Goal: Information Seeking & Learning: Learn about a topic

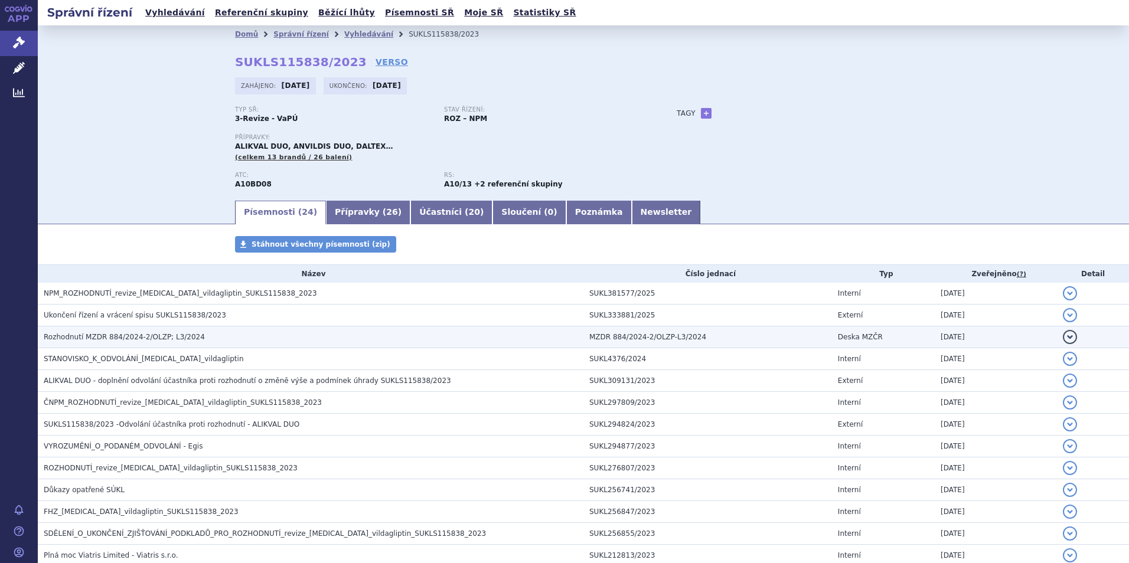
click at [133, 335] on span "Rozhodnutí MZDR 884/2024-2/OLZP; L3/2024" at bounding box center [124, 337] width 161 height 8
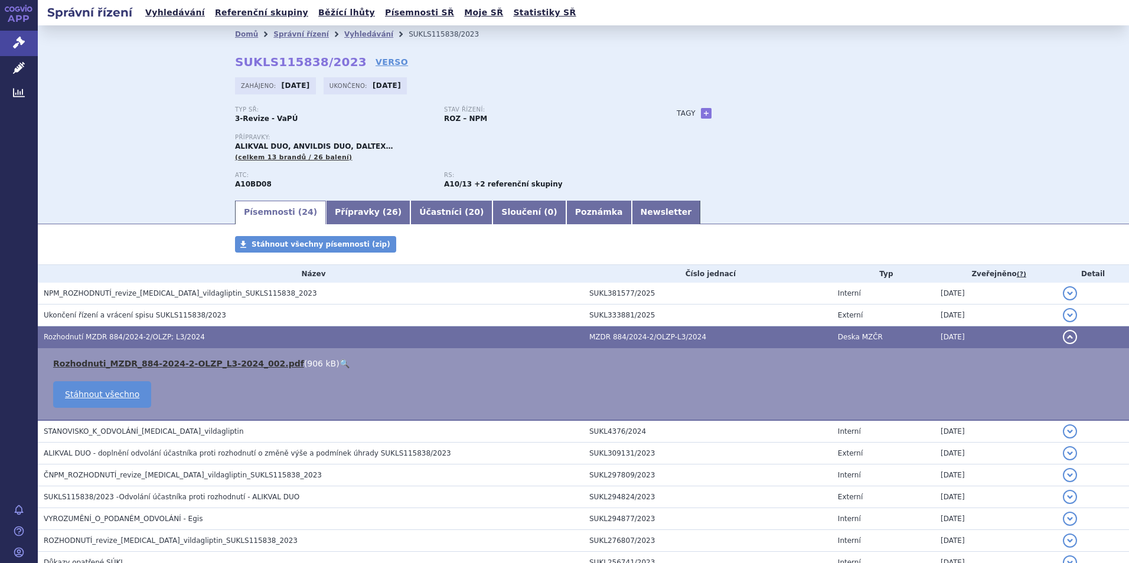
click at [213, 365] on link "Rozhodnuti_MZDR_884-2024-2-OLZP_L3-2024_002.pdf" at bounding box center [178, 363] width 251 height 9
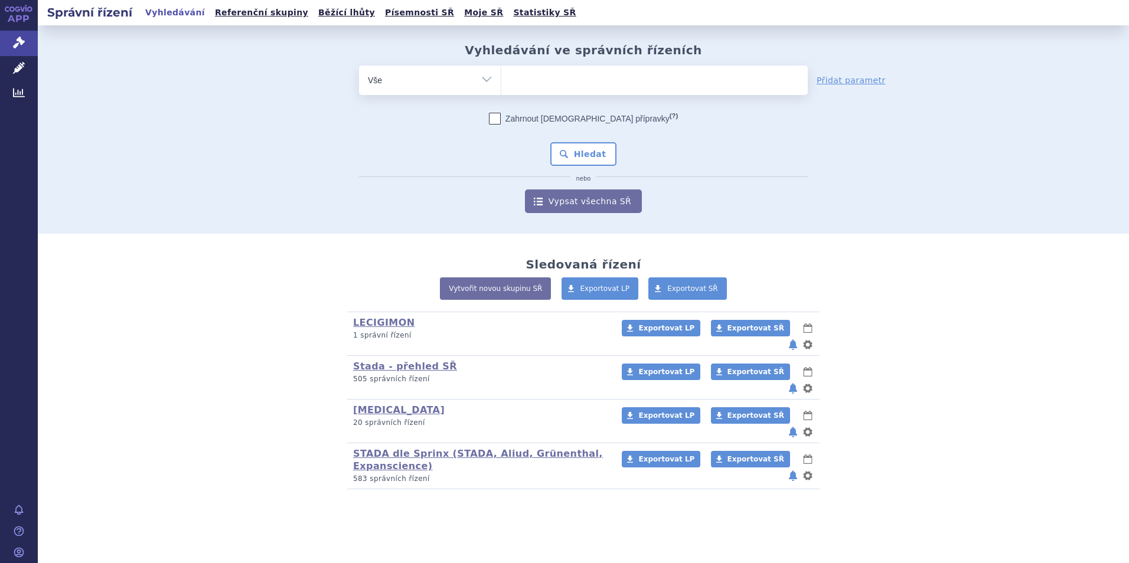
click at [390, 448] on link "STADA dle Sprinx (STADA, Aliud, Grünenthal, Expanscience)" at bounding box center [478, 460] width 250 height 24
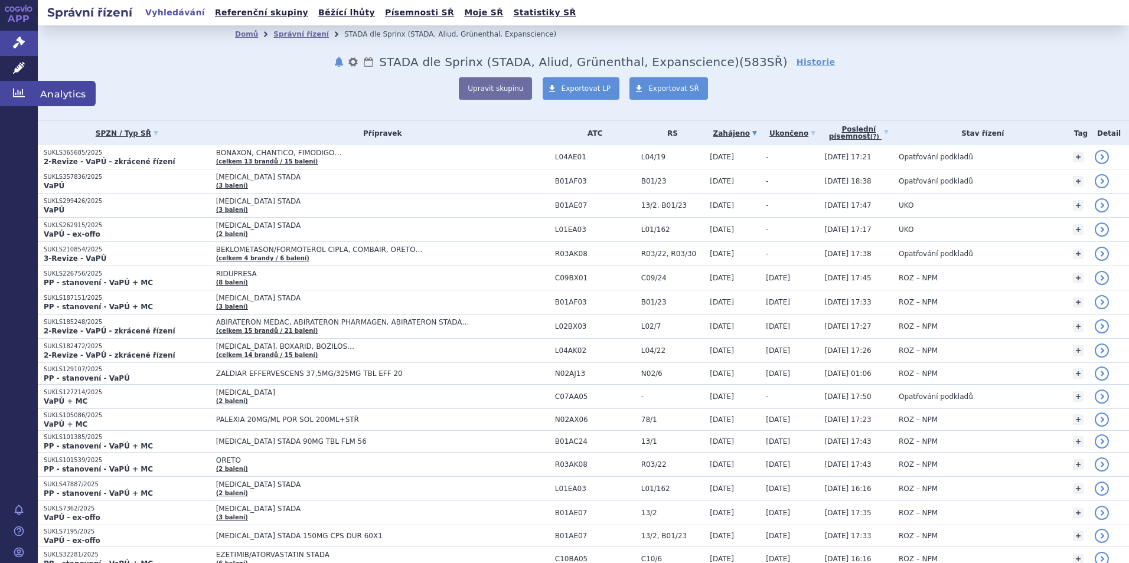
click at [15, 94] on icon at bounding box center [19, 93] width 12 height 9
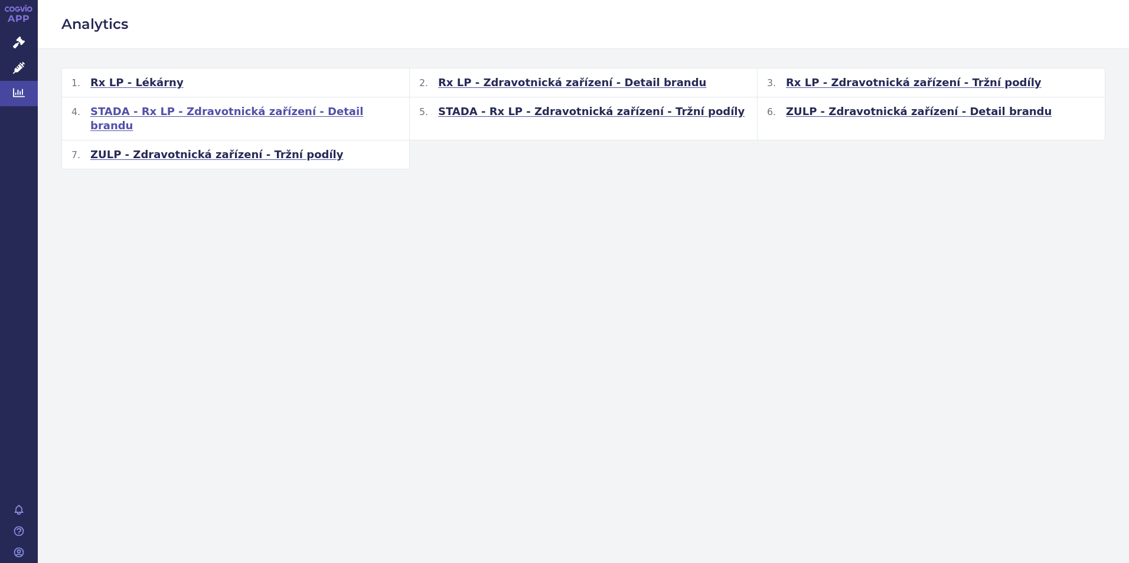
click at [253, 113] on span "STADA - Rx LP - Zdravotnická zařízení - Detail brandu" at bounding box center [244, 118] width 309 height 28
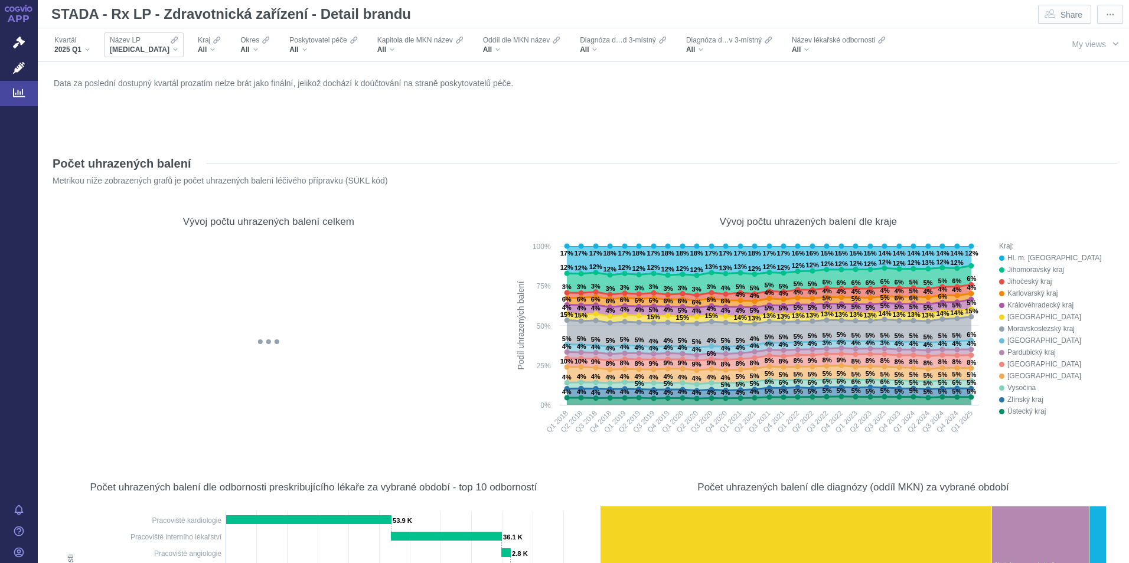
click at [148, 51] on div "XARELTO" at bounding box center [144, 49] width 68 height 9
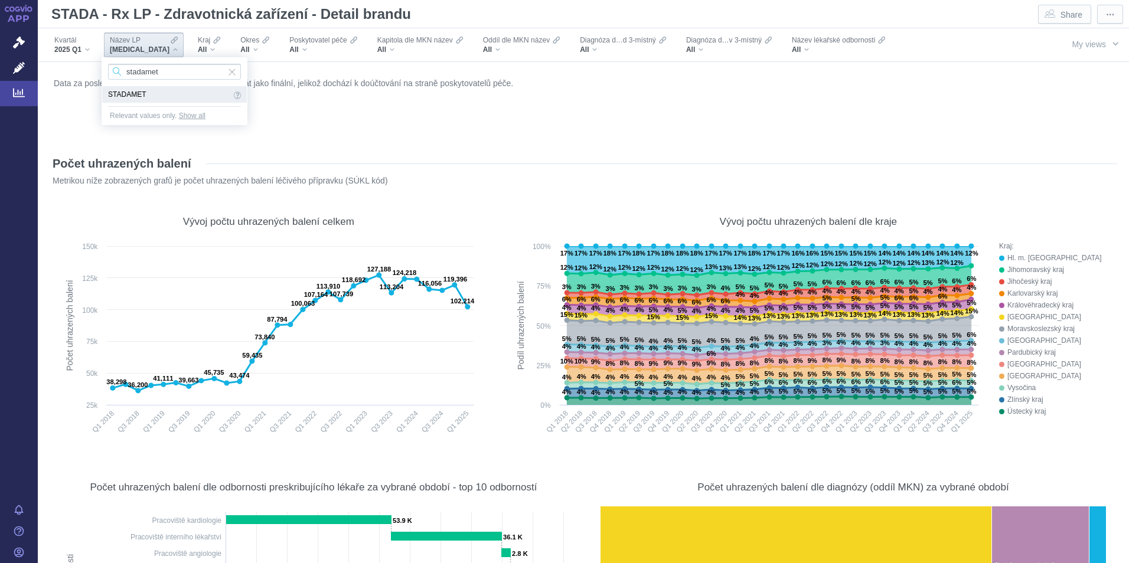
type input "stadamet"
click at [126, 92] on span "STADAMET" at bounding box center [169, 94] width 123 height 13
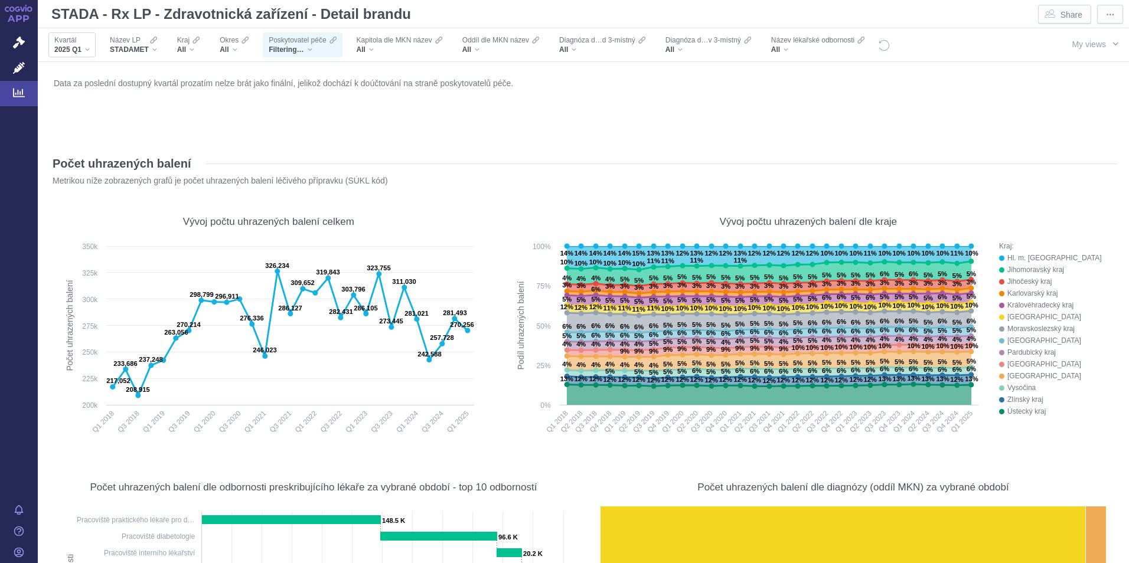
click at [89, 51] on div "2025 Q1" at bounding box center [71, 49] width 35 height 9
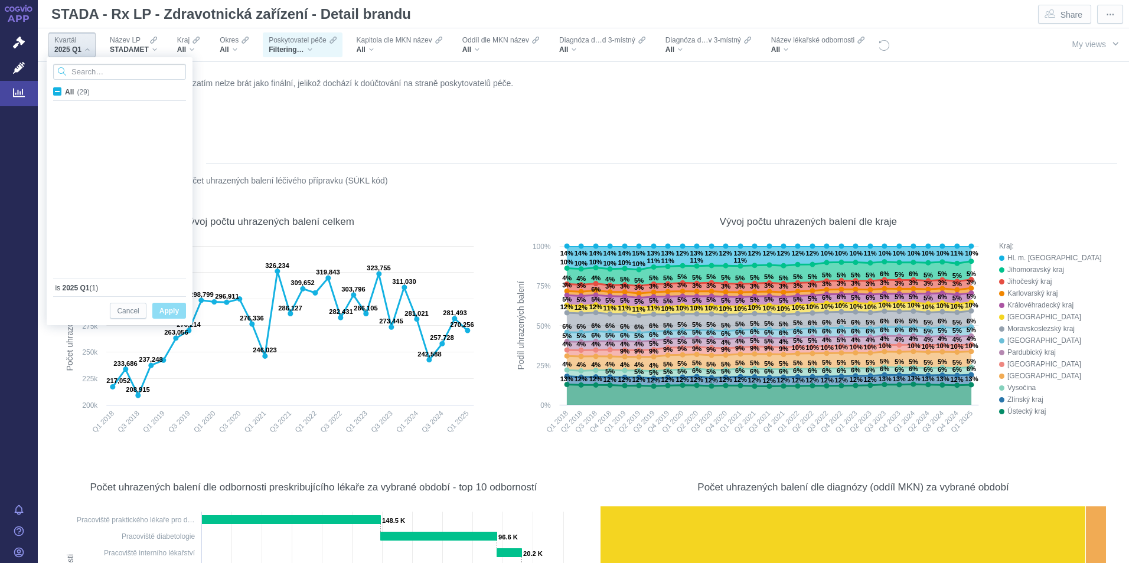
scroll to position [314, 0]
click at [55, 252] on div "2024 Q4 Only" at bounding box center [121, 247] width 148 height 17
checkbox input "true"
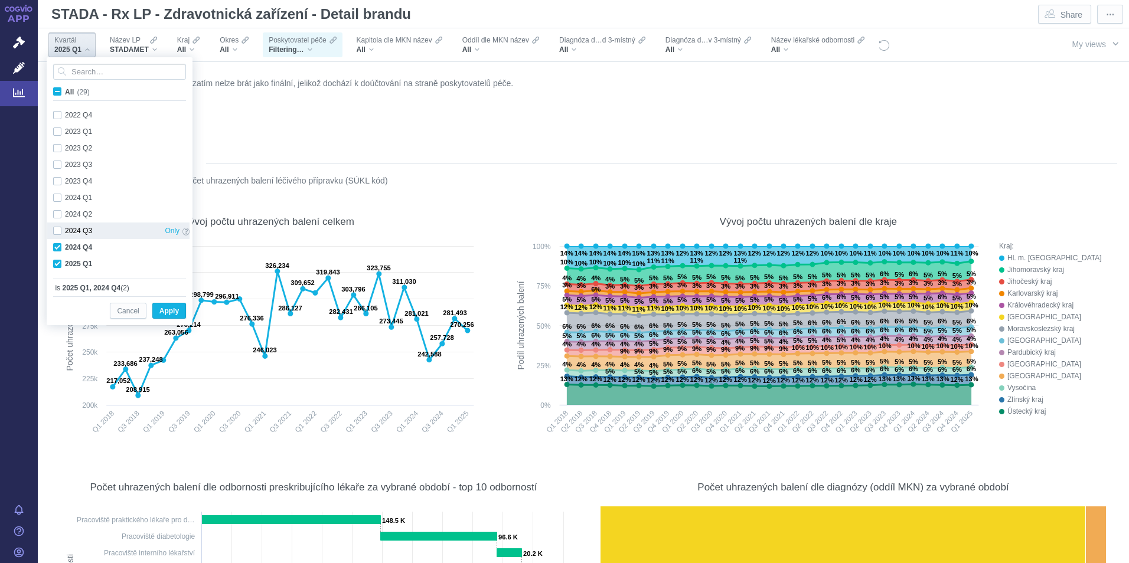
click at [57, 234] on div "2024 Q3 Only" at bounding box center [121, 231] width 148 height 17
checkbox input "true"
click at [56, 215] on div "2024 Q2 Only" at bounding box center [121, 214] width 148 height 17
checkbox input "true"
click at [173, 308] on span "Apply" at bounding box center [168, 311] width 19 height 15
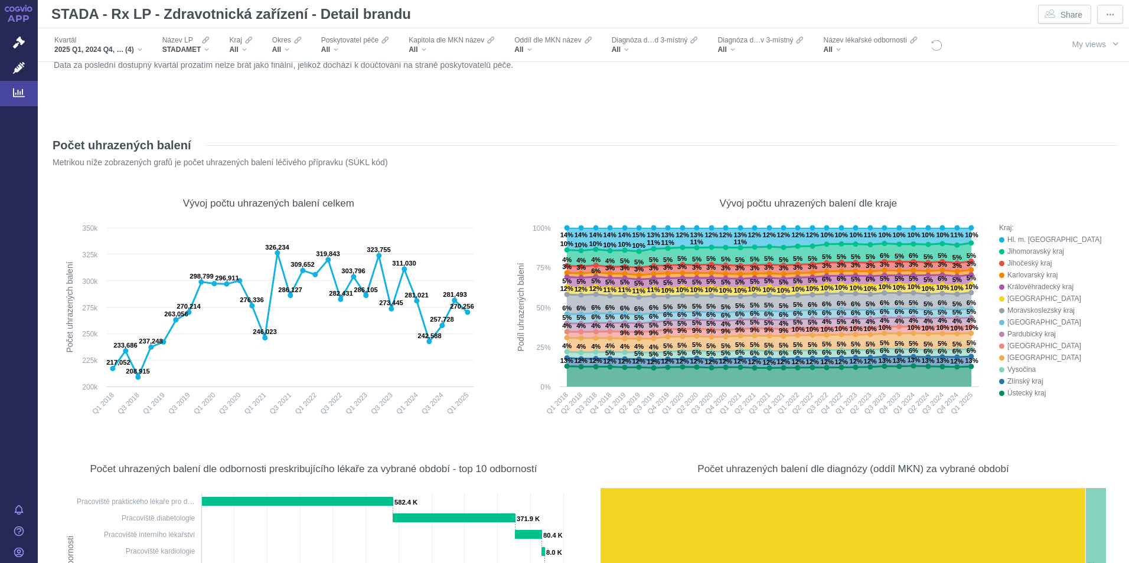
scroll to position [0, 0]
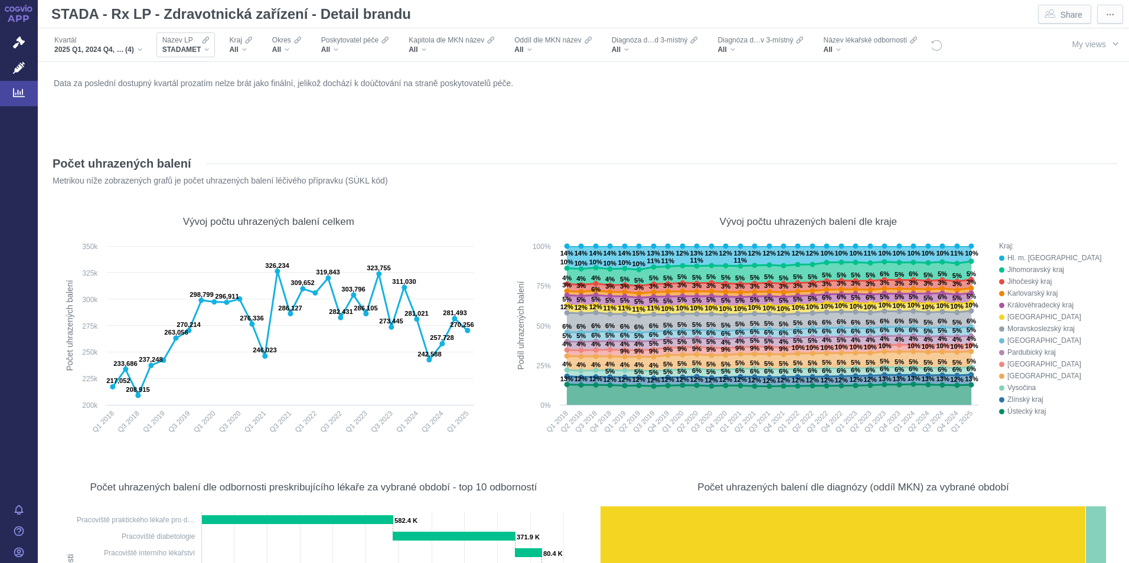
click at [205, 51] on div "STADAMET" at bounding box center [185, 49] width 47 height 9
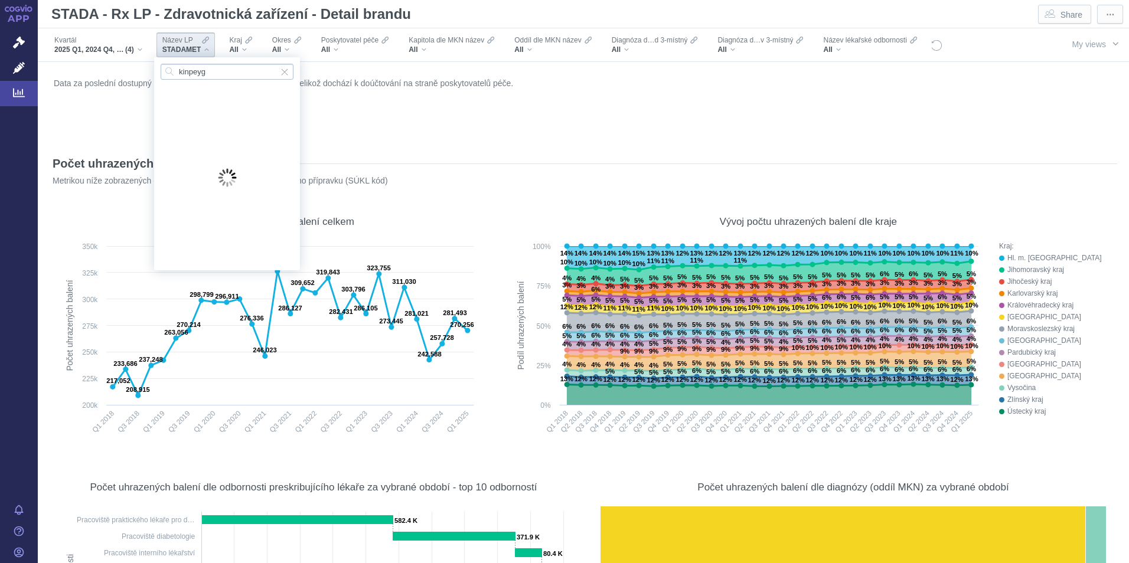
type input "kinpeygo"
drag, startPoint x: 224, startPoint y: 70, endPoint x: 100, endPoint y: 69, distance: 124.0
click at [100, 69] on body "APP Správní řízení Léčivé přípravky Analytics Notifikace Nápověda Jiří Zdobínsk…" at bounding box center [564, 281] width 1129 height 563
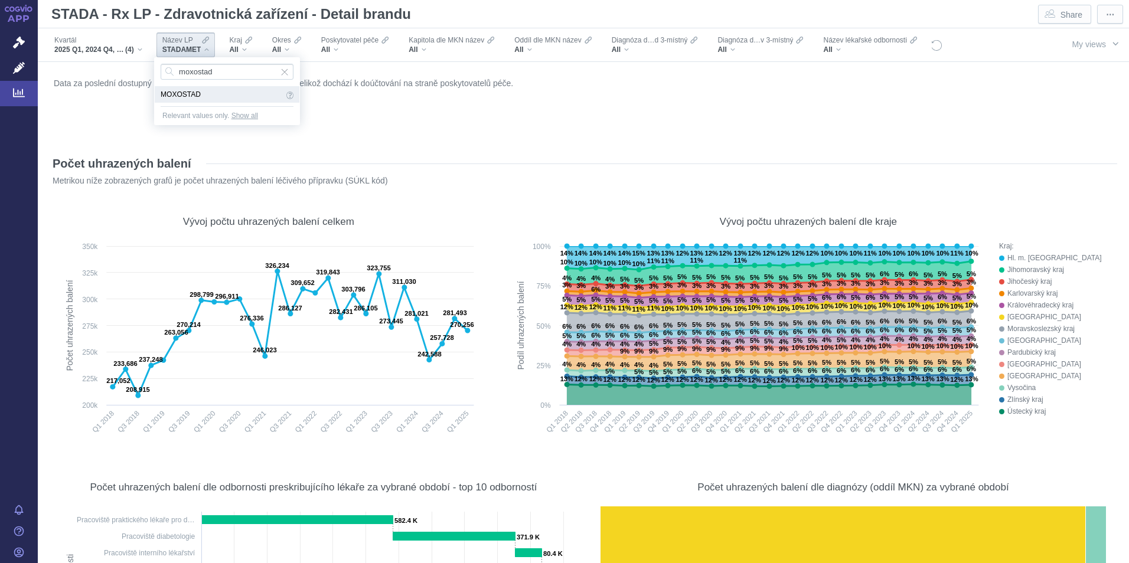
type input "moxostad"
click at [174, 96] on span "MOXOSTAD" at bounding box center [222, 94] width 123 height 13
